Goal: Information Seeking & Learning: Understand process/instructions

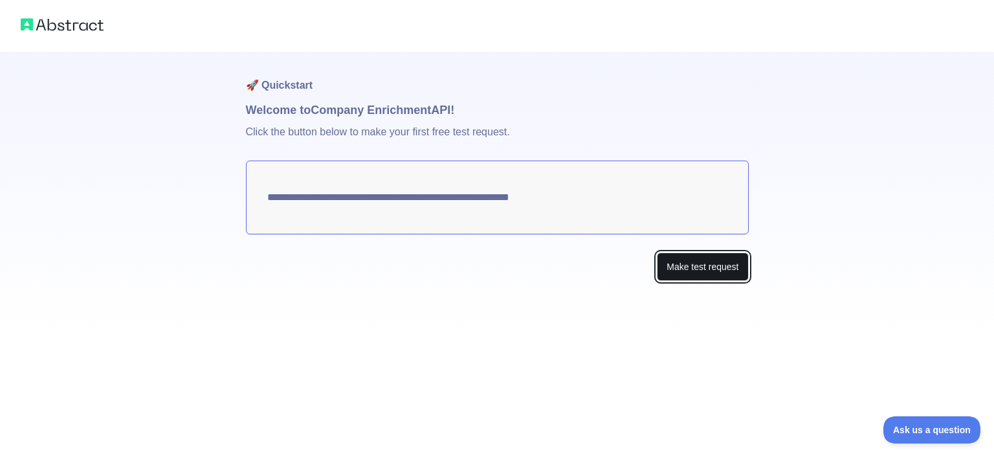
click at [677, 255] on button "Make test request" at bounding box center [702, 266] width 91 height 29
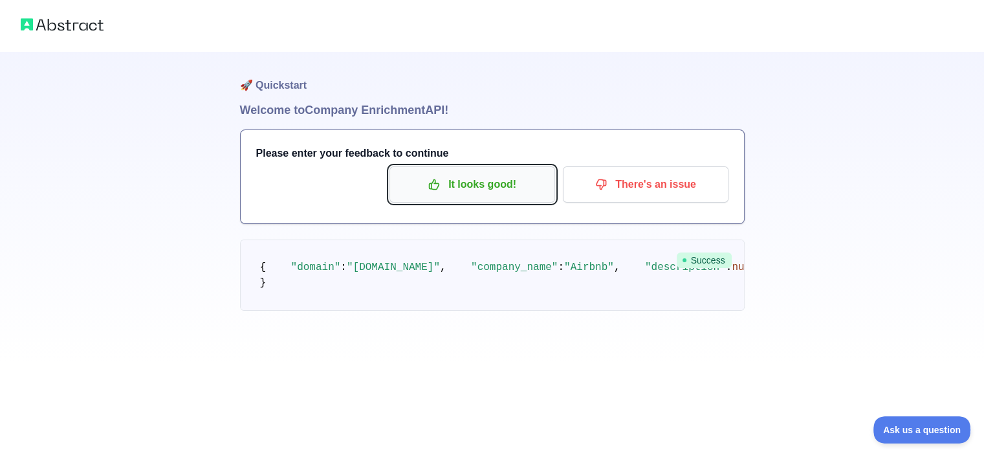
click at [482, 190] on p "It looks good!" at bounding box center [472, 184] width 146 height 22
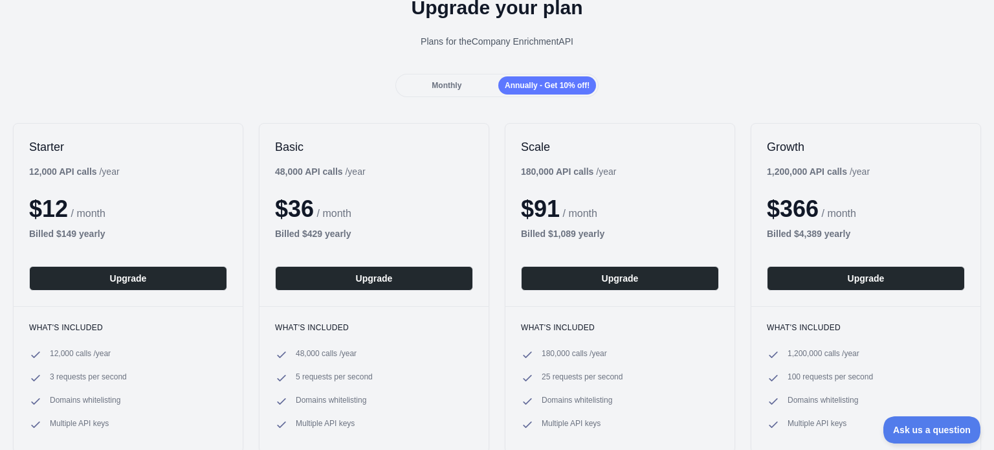
scroll to position [66, 0]
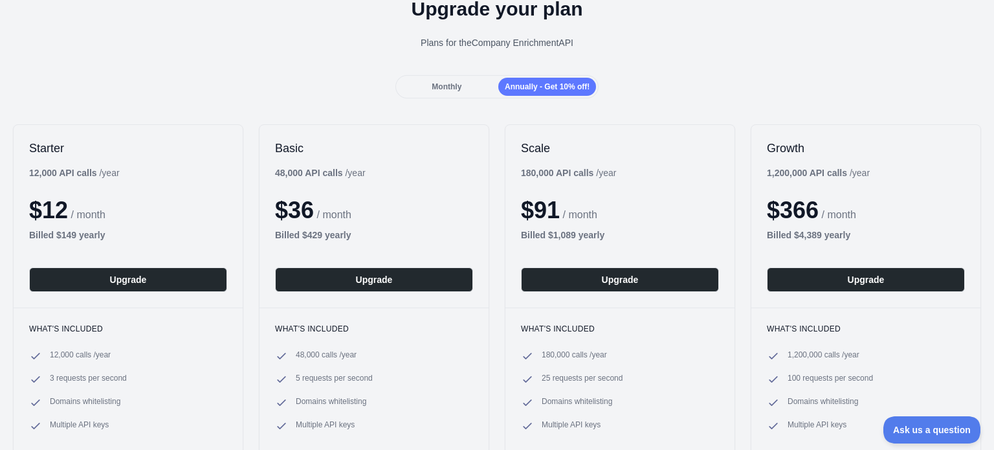
click at [445, 87] on span "Monthly" at bounding box center [447, 86] width 30 height 9
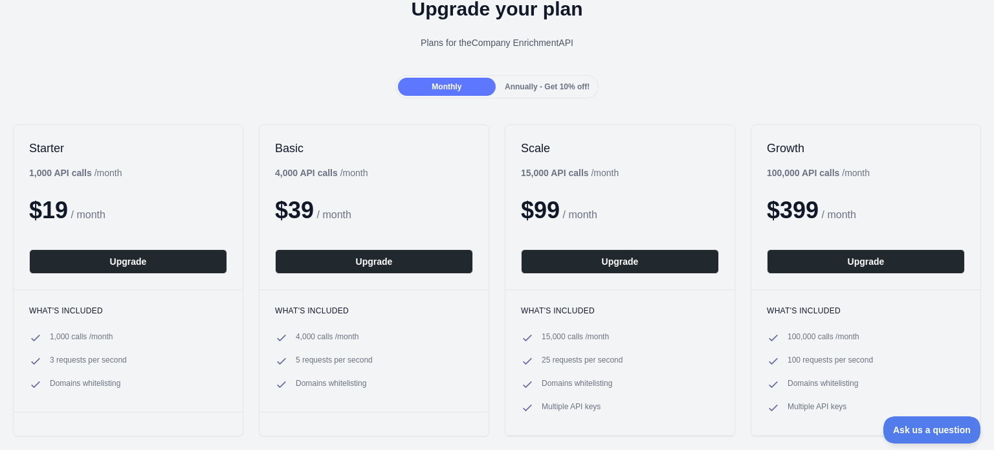
click at [510, 83] on span "Annually - Get 10% off!" at bounding box center [547, 86] width 85 height 9
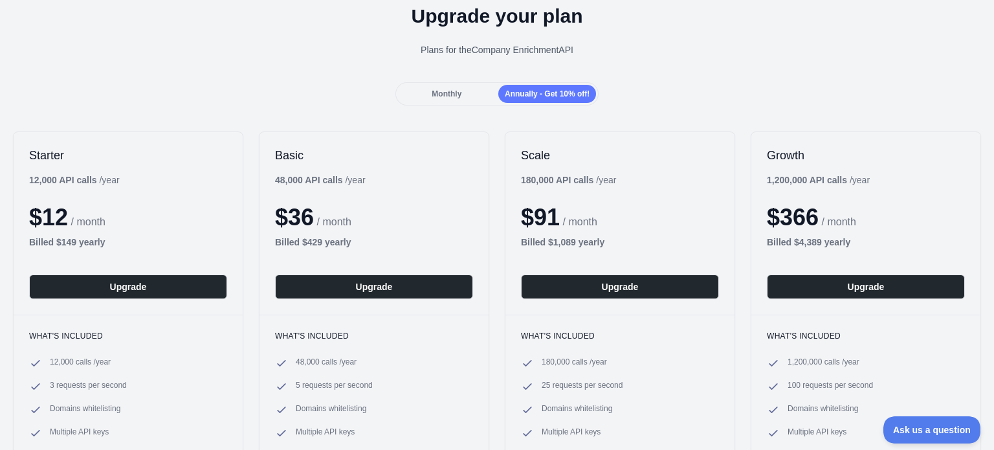
scroll to position [0, 0]
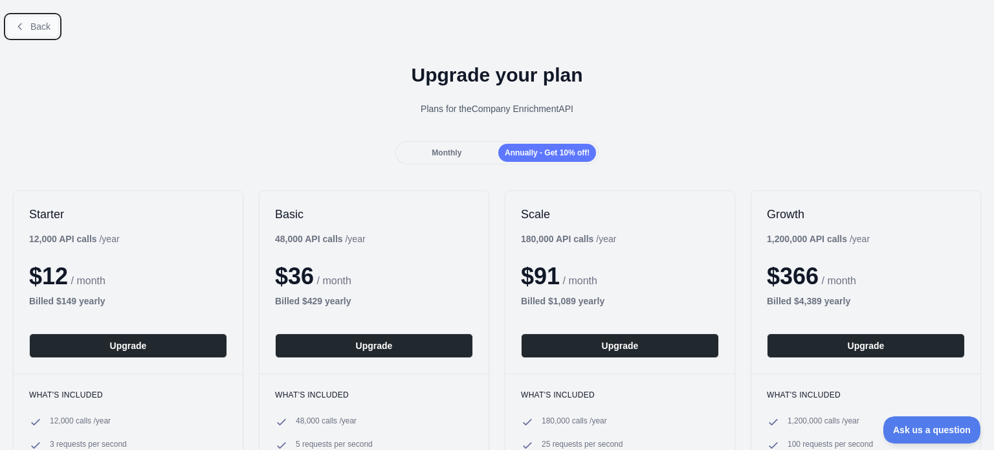
click at [27, 16] on button "Back" at bounding box center [32, 27] width 52 height 22
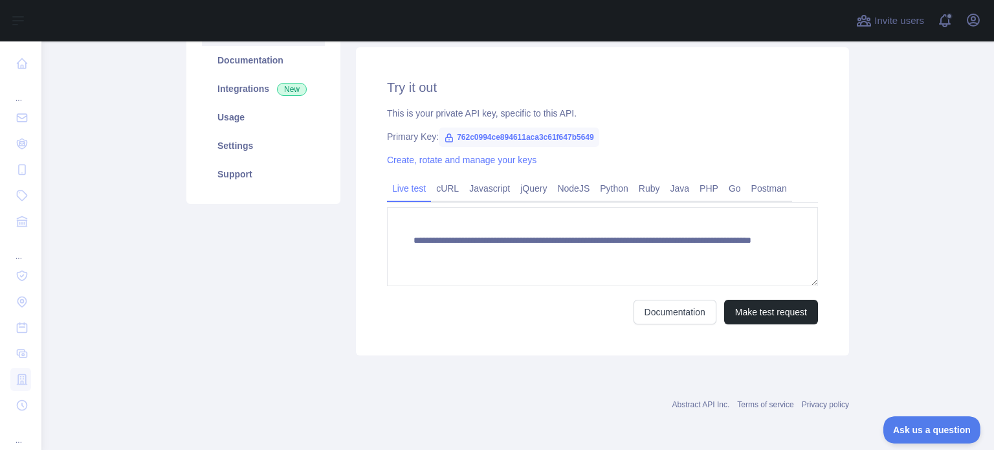
scroll to position [115, 0]
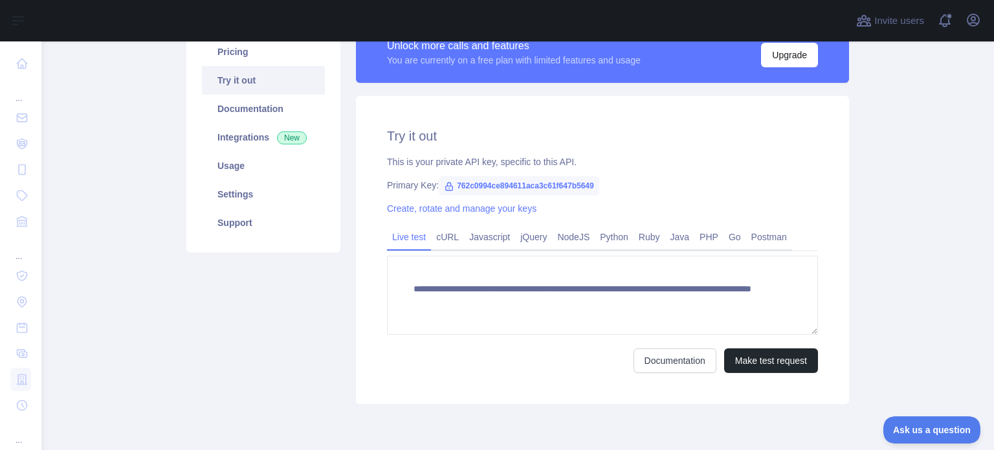
click at [495, 181] on span "762c0994ce894611aca3c61f647b5649" at bounding box center [519, 185] width 160 height 19
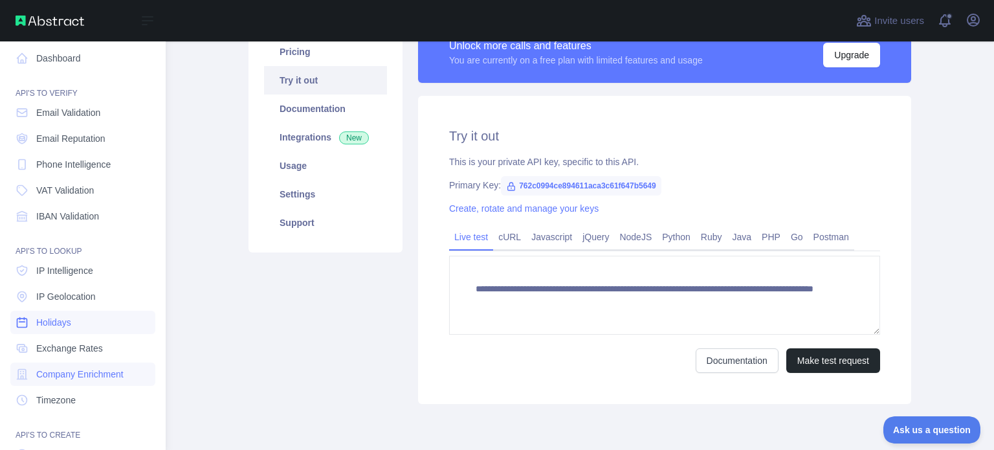
scroll to position [0, 0]
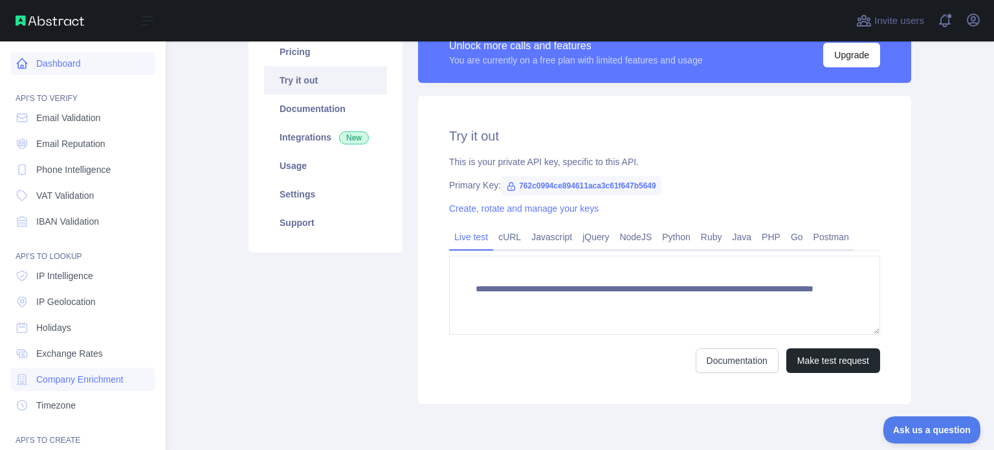
click at [52, 74] on link "Dashboard" at bounding box center [82, 63] width 145 height 23
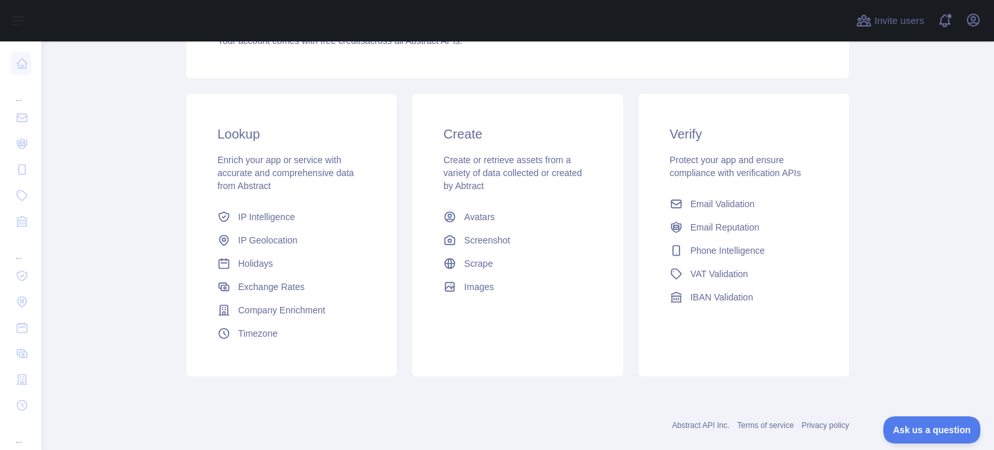
scroll to position [194, 0]
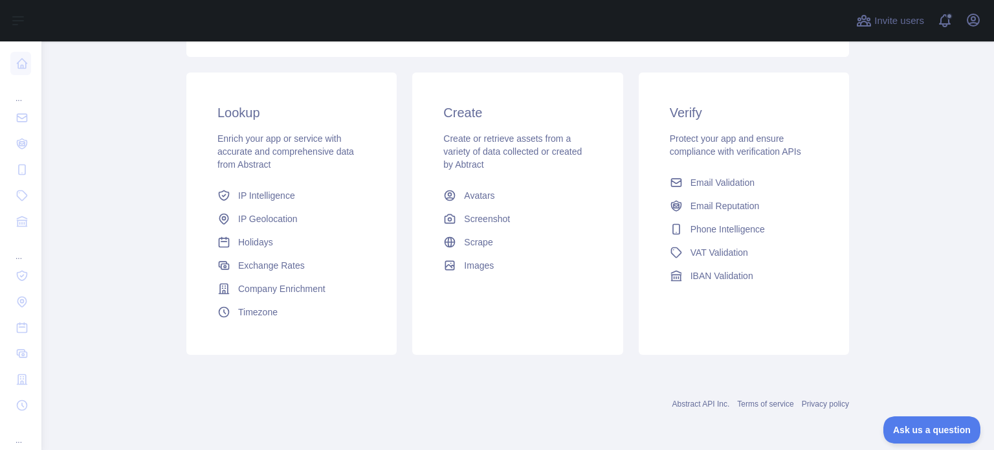
click at [685, 406] on link "Abstract API Inc." at bounding box center [701, 403] width 58 height 9
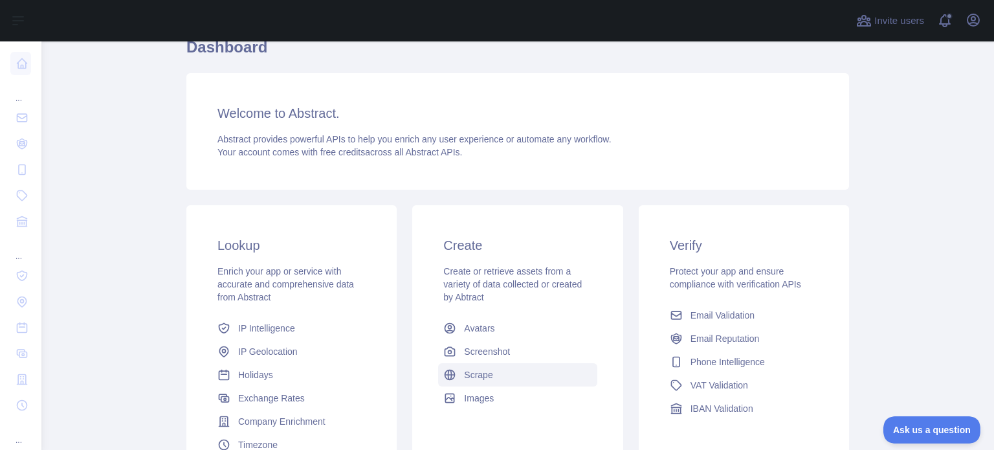
scroll to position [0, 0]
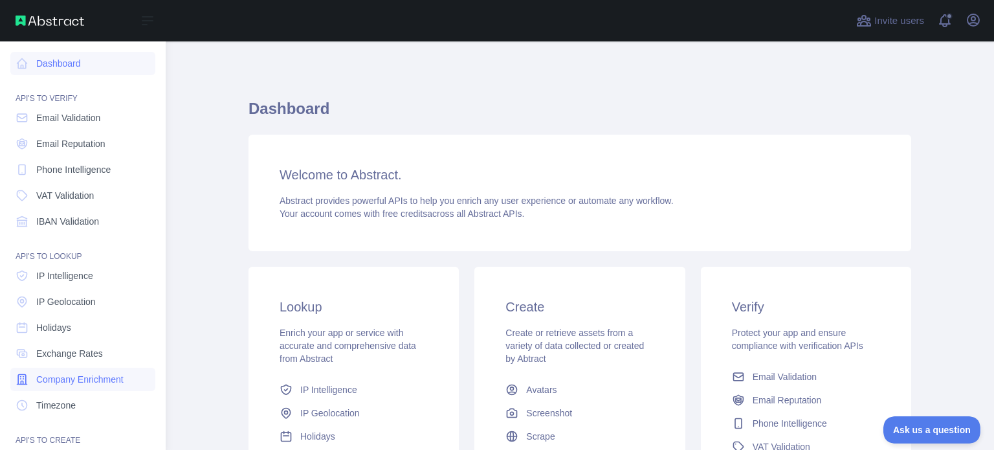
click at [76, 384] on span "Company Enrichment" at bounding box center [79, 379] width 87 height 13
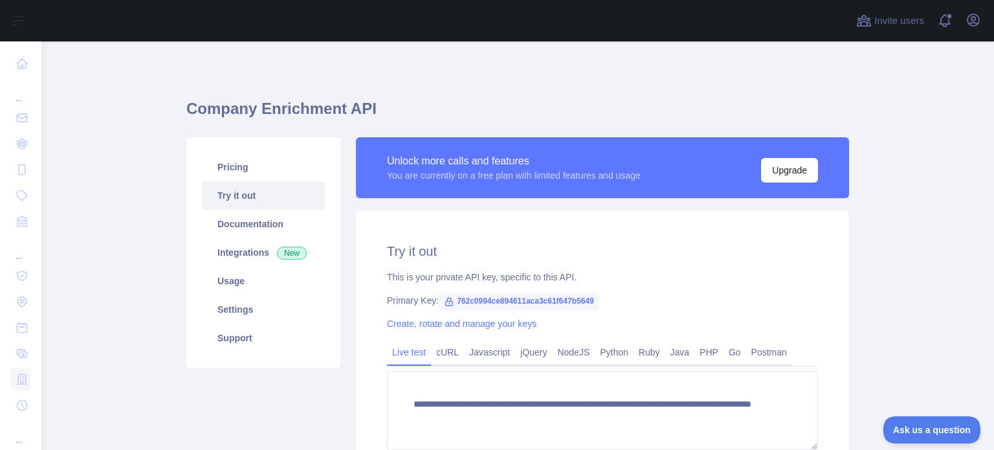
click at [496, 300] on span "762c0994ce894611aca3c61f647b5649" at bounding box center [519, 300] width 160 height 19
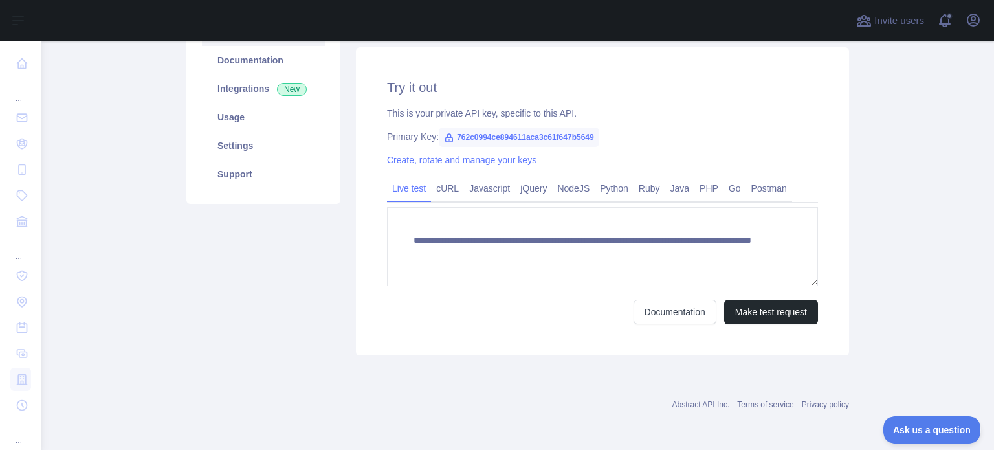
scroll to position [123, 0]
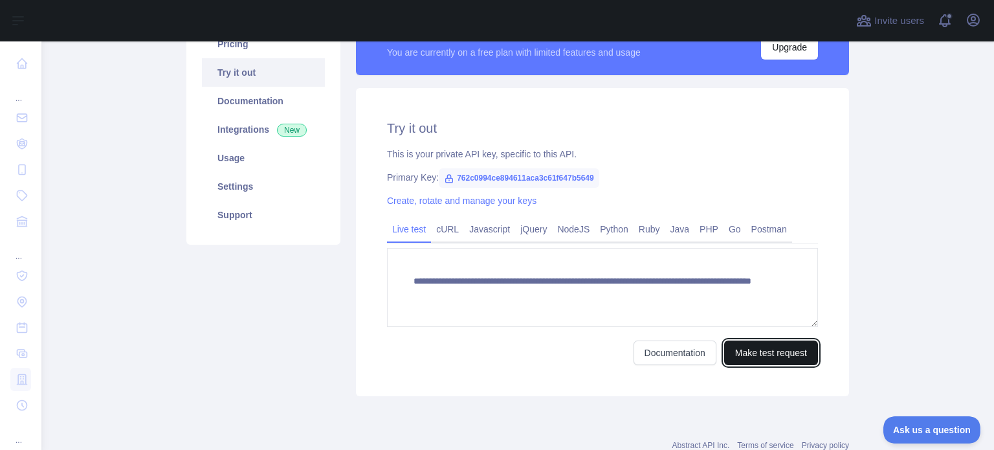
click at [738, 355] on button "Make test request" at bounding box center [771, 352] width 94 height 25
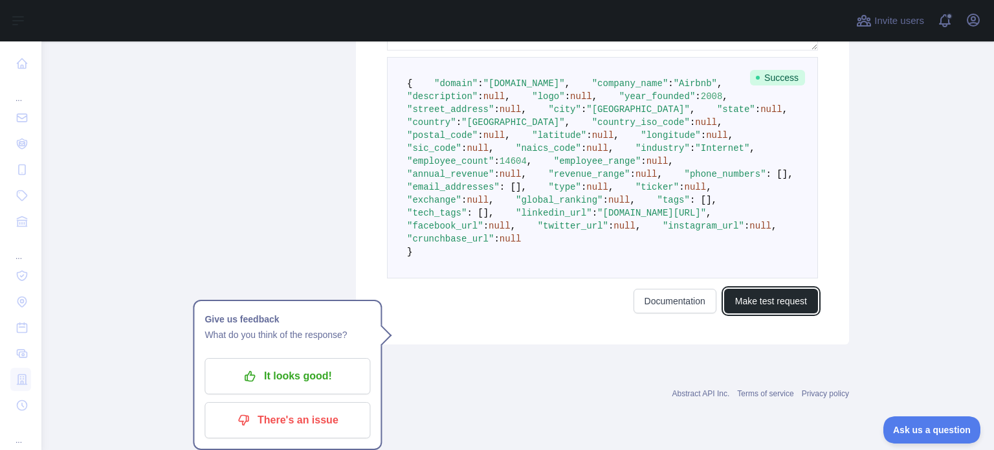
scroll to position [657, 0]
click at [644, 314] on link "Documentation" at bounding box center [674, 301] width 83 height 25
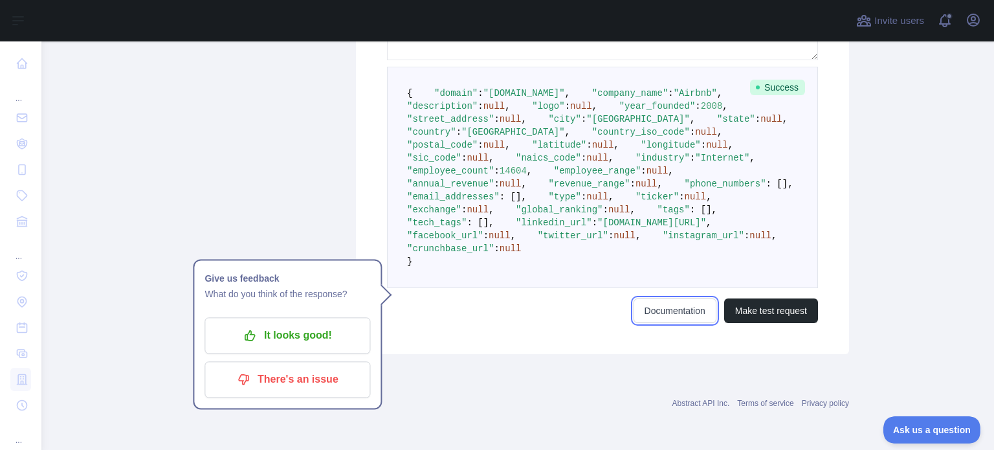
scroll to position [606, 0]
click at [751, 323] on button "Make test request" at bounding box center [771, 310] width 94 height 25
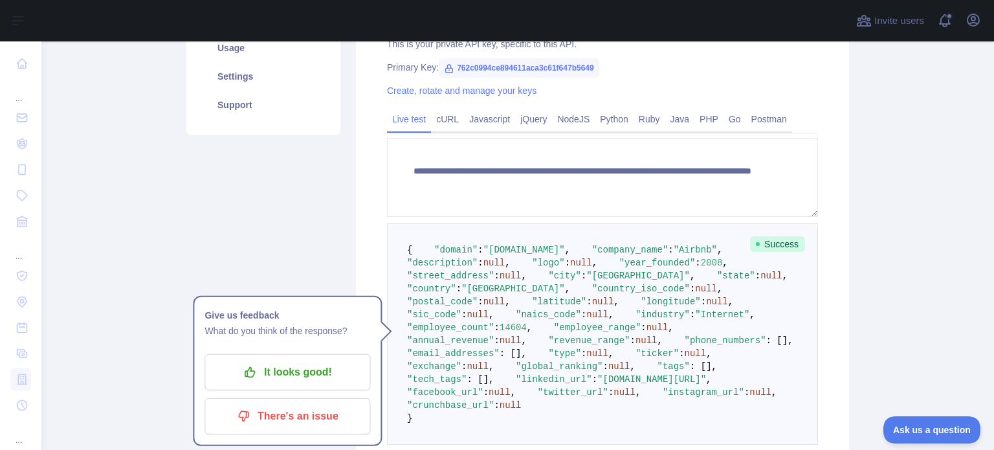
scroll to position [224, 0]
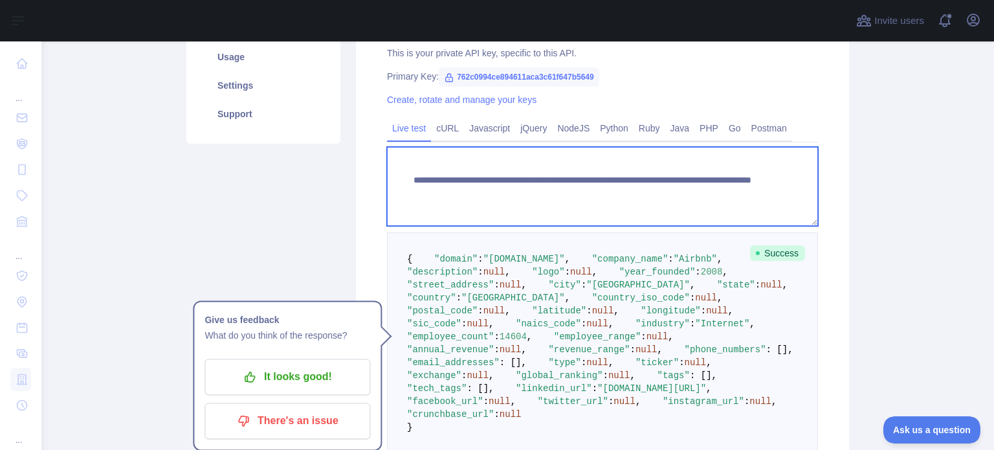
drag, startPoint x: 686, startPoint y: 193, endPoint x: 377, endPoint y: 166, distance: 309.8
click at [377, 166] on div "**********" at bounding box center [602, 253] width 493 height 533
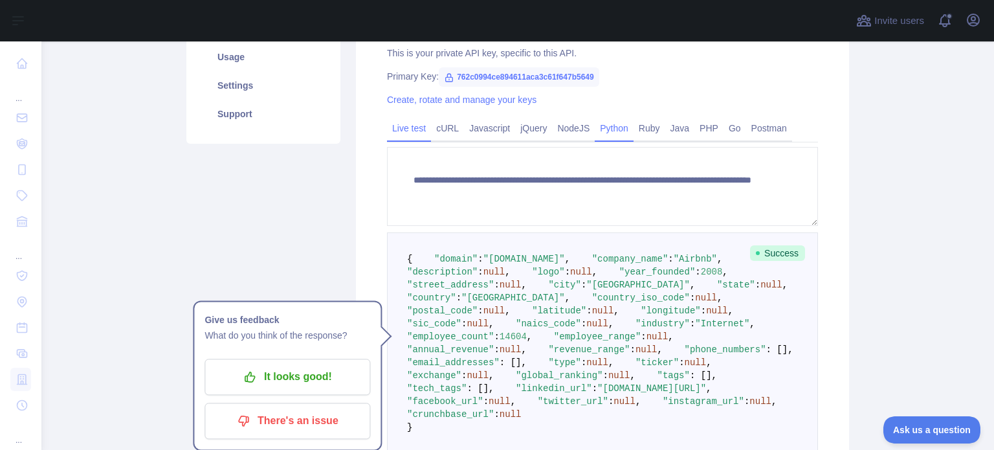
click at [603, 124] on link "Python" at bounding box center [614, 128] width 39 height 21
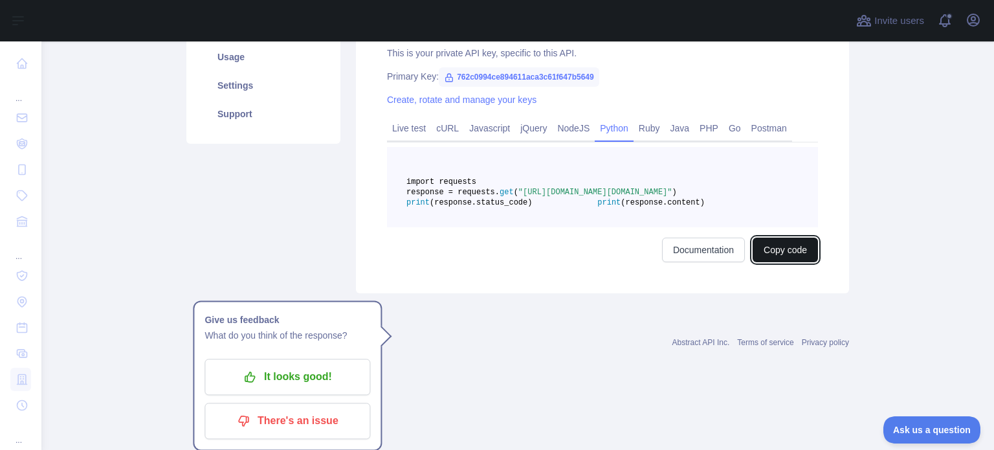
click at [784, 262] on button "Copy code" at bounding box center [785, 249] width 65 height 25
